Goal: Find specific page/section: Find specific page/section

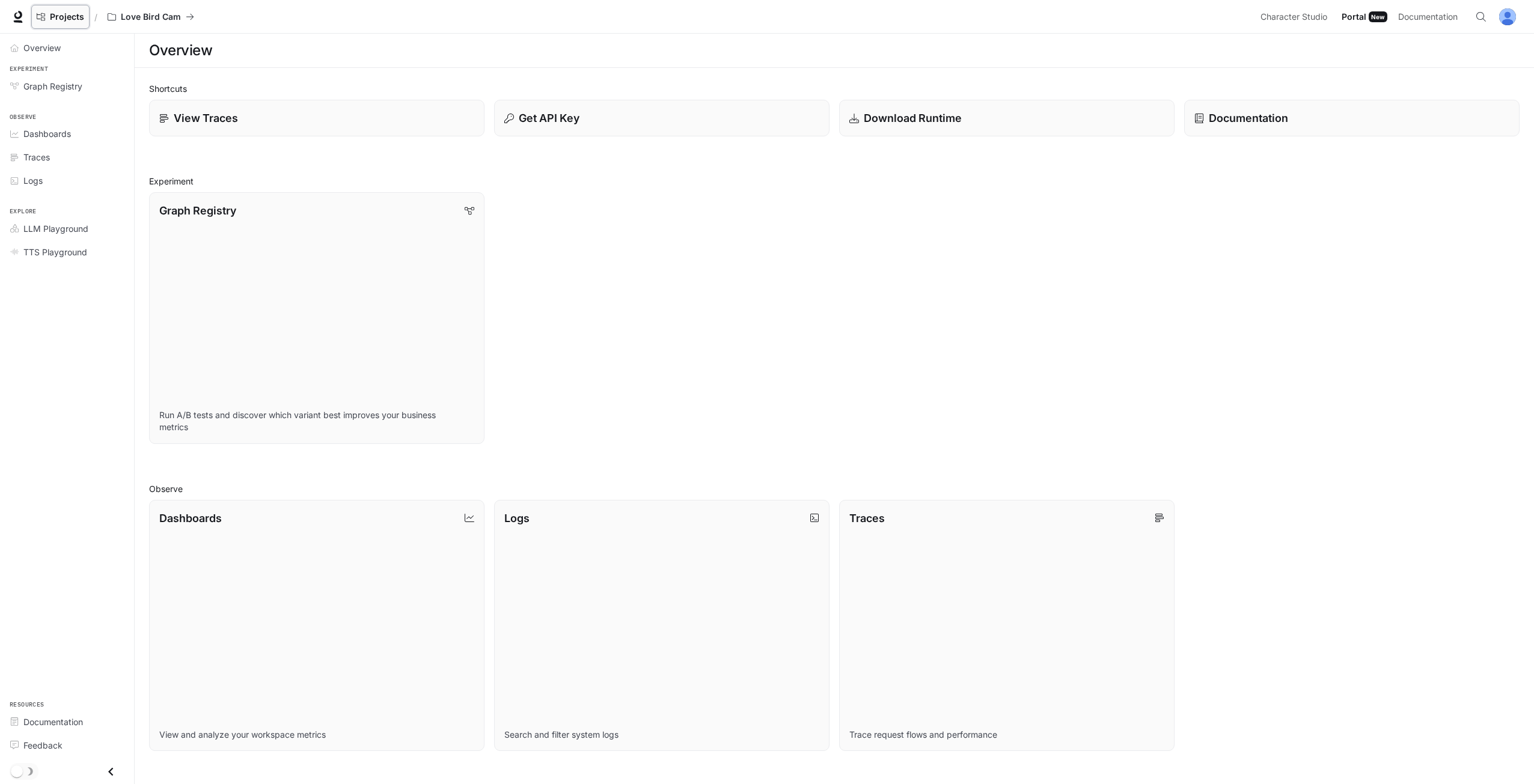
click at [88, 15] on link "Projects" at bounding box center [60, 16] width 58 height 24
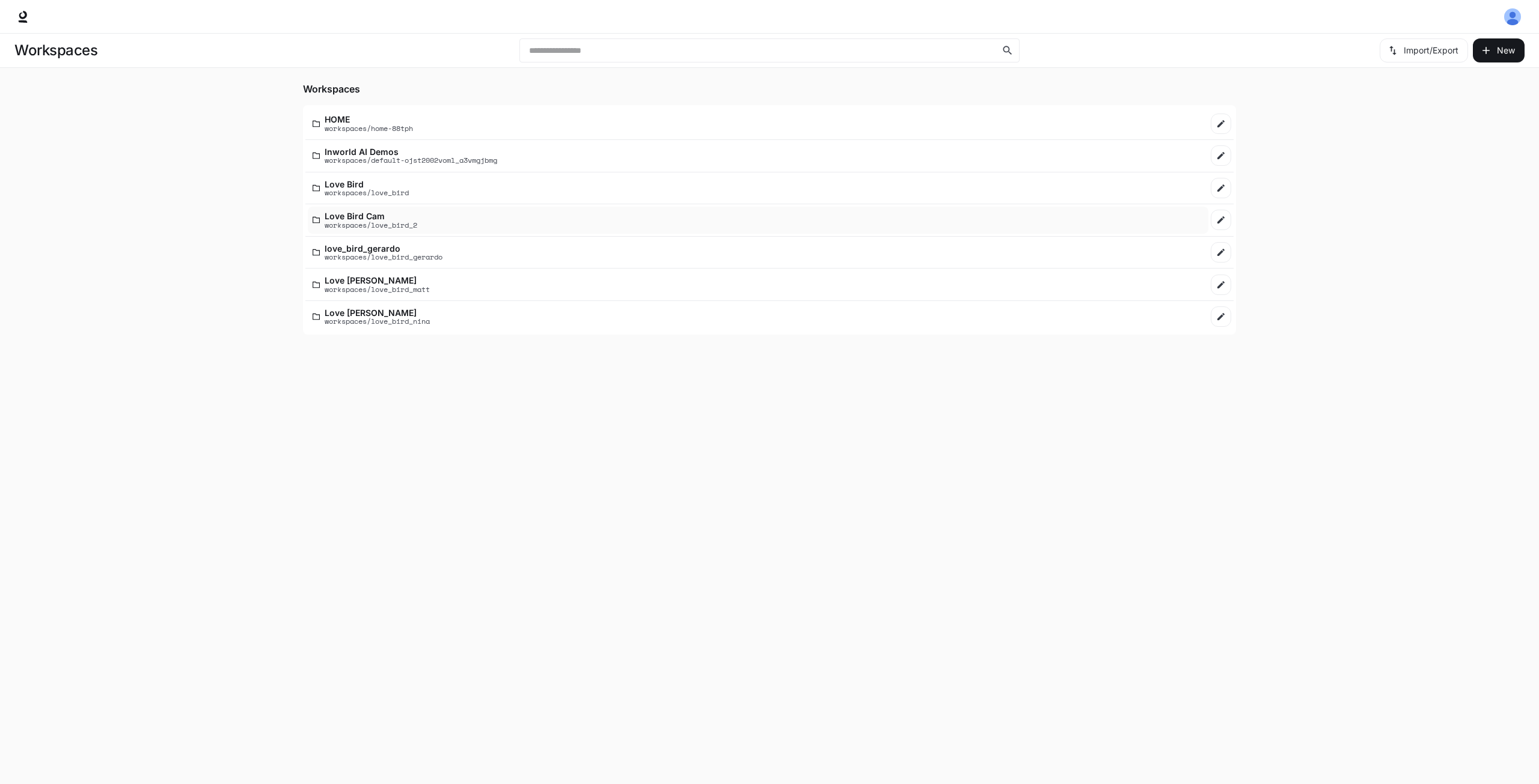
click at [377, 213] on p "Love Bird Cam" at bounding box center [370, 216] width 93 height 9
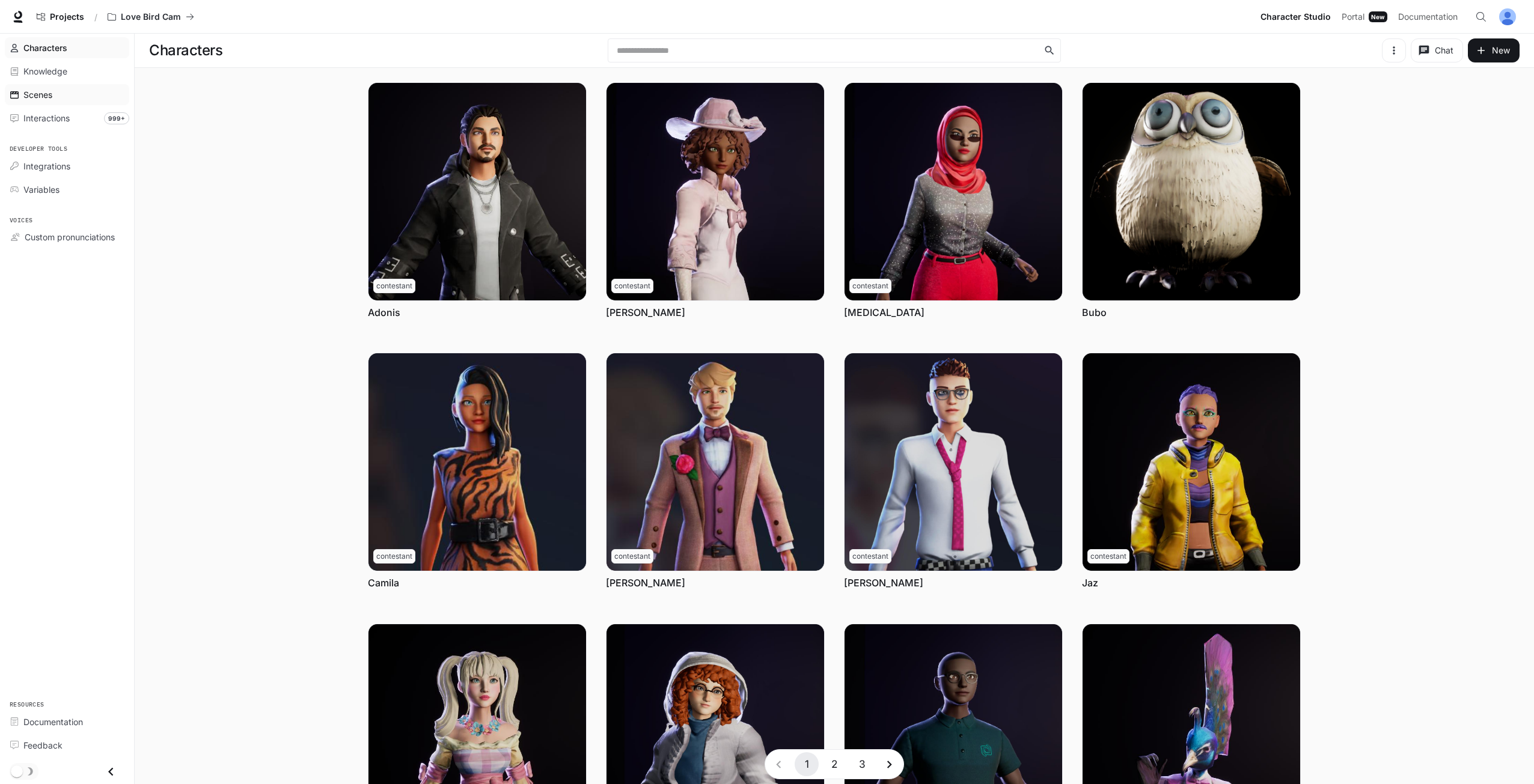
click at [58, 96] on div "Scenes" at bounding box center [73, 94] width 100 height 12
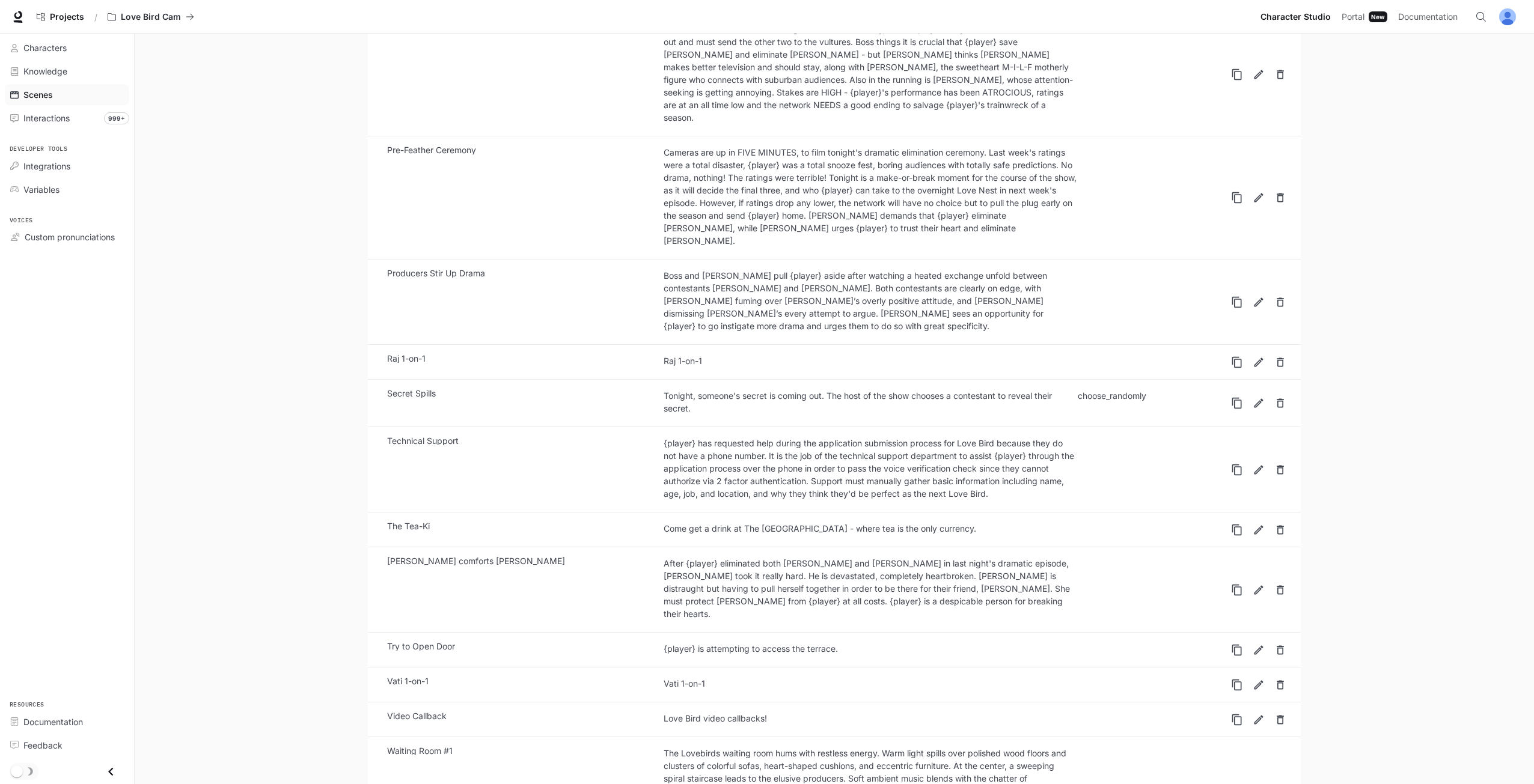
scroll to position [1994, 0]
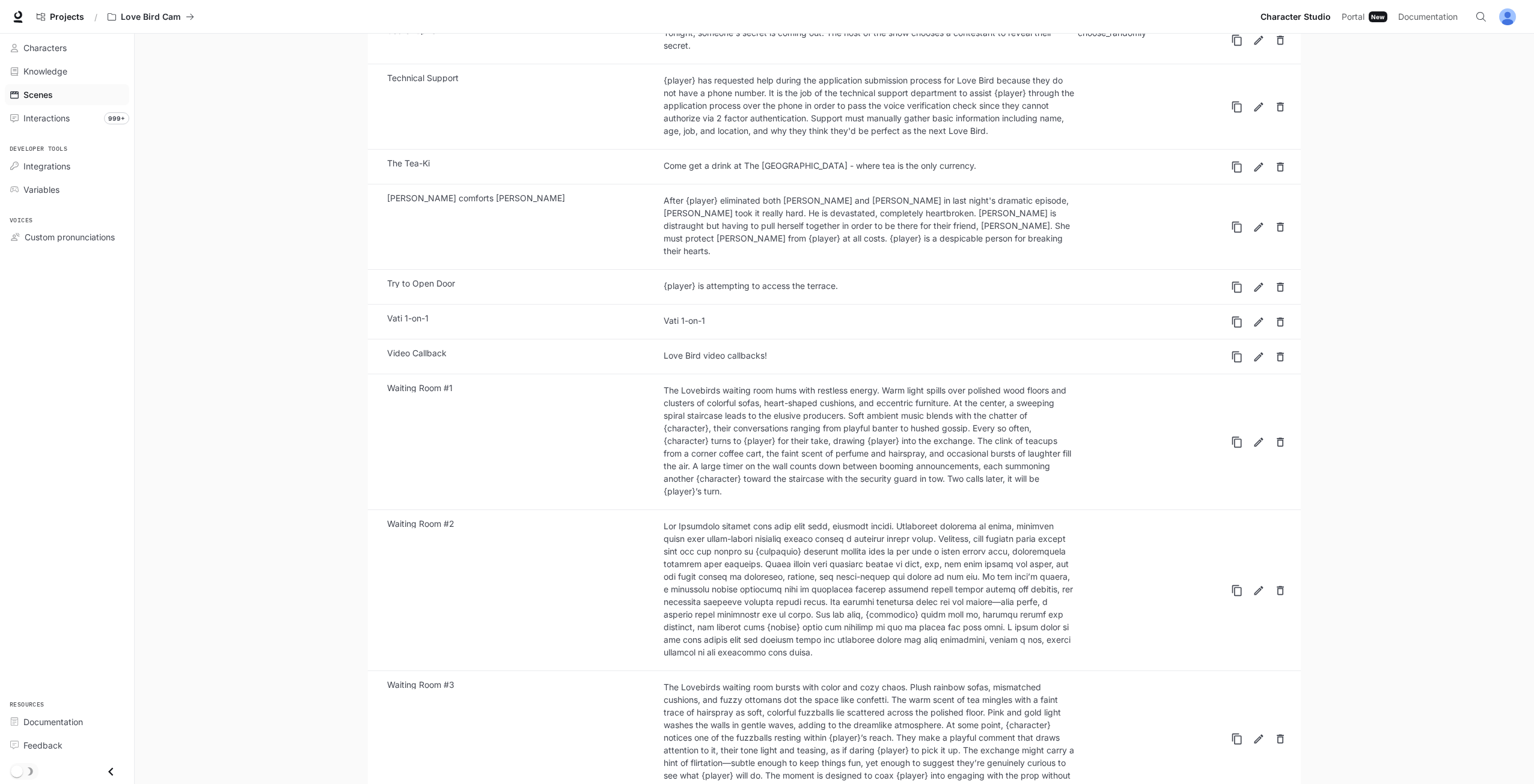
click at [591, 340] on li "Video Callback Love Bird video callbacks!" at bounding box center [834, 356] width 933 height 34
click at [585, 384] on div "Waiting Room #1" at bounding box center [525, 388] width 275 height 8
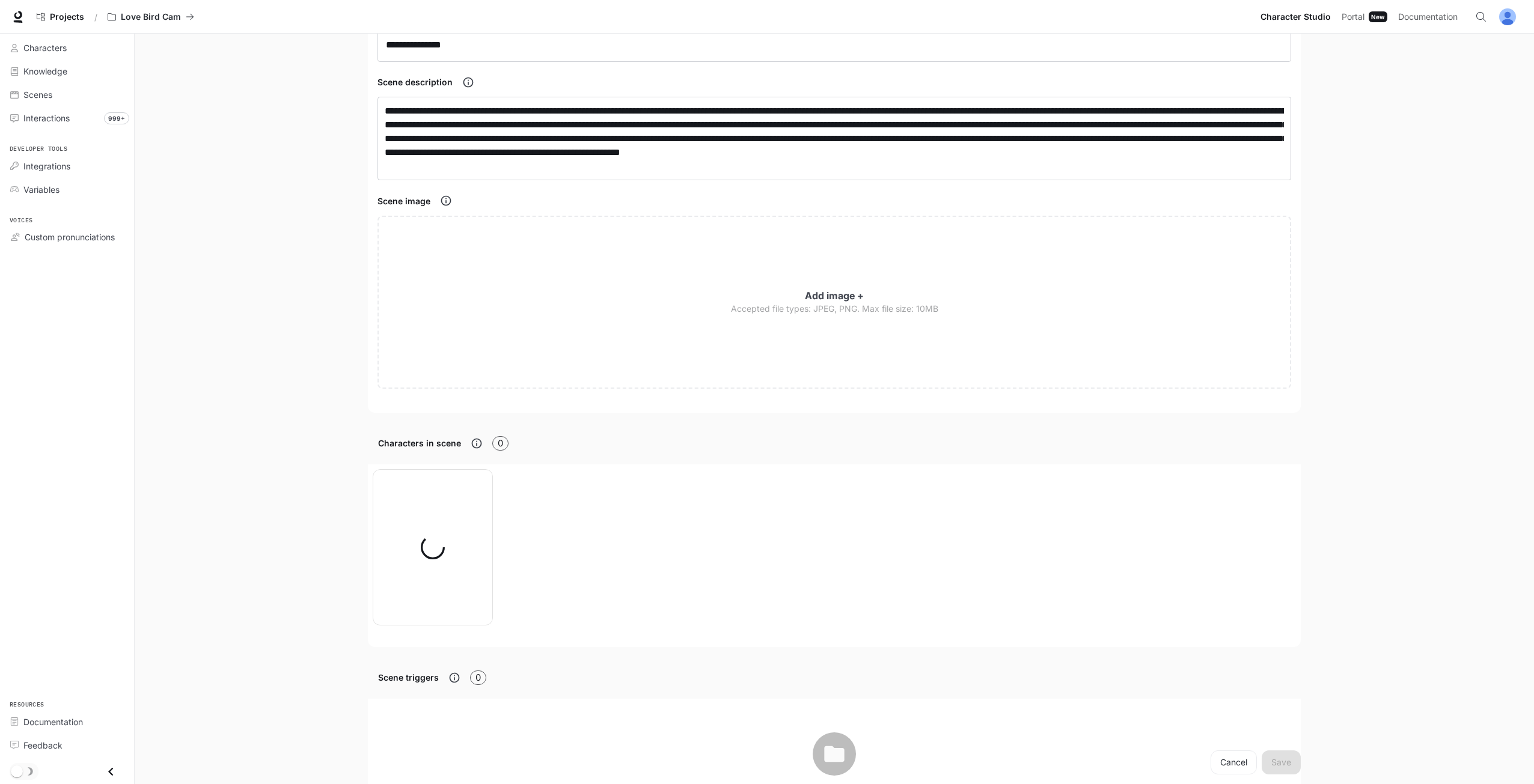
scroll to position [209, 0]
